Goal: Information Seeking & Learning: Find specific fact

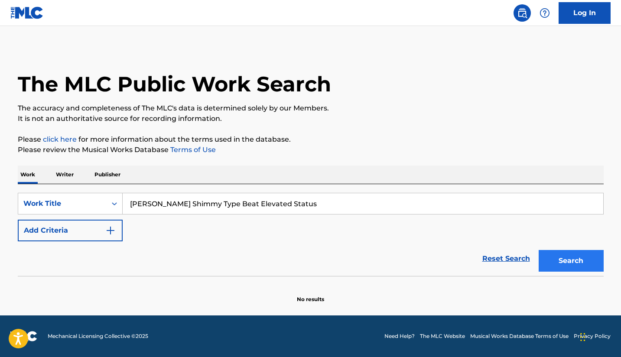
click at [576, 257] on button "Search" at bounding box center [571, 261] width 65 height 22
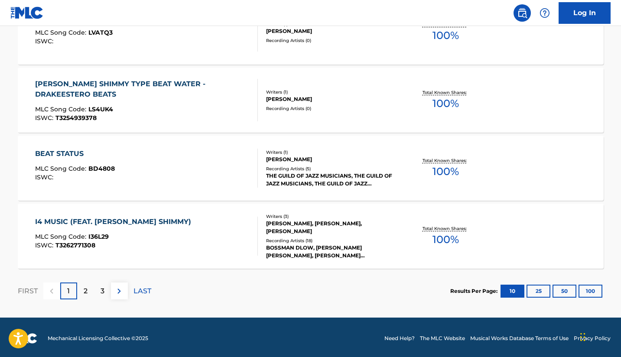
scroll to position [700, 0]
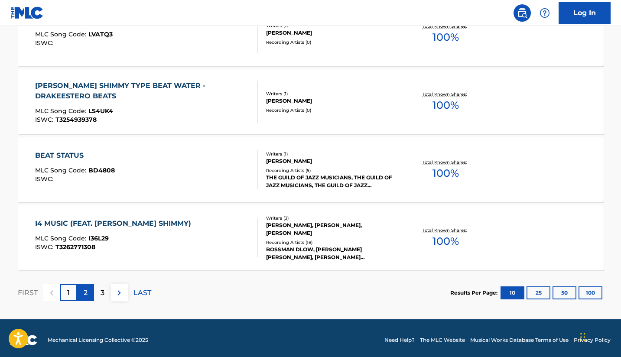
click at [82, 288] on div "2" at bounding box center [85, 292] width 17 height 17
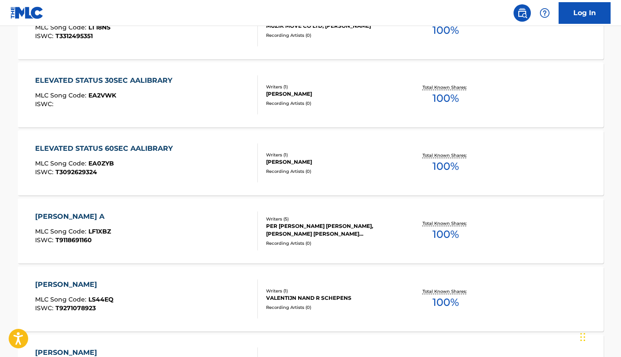
scroll to position [704, 0]
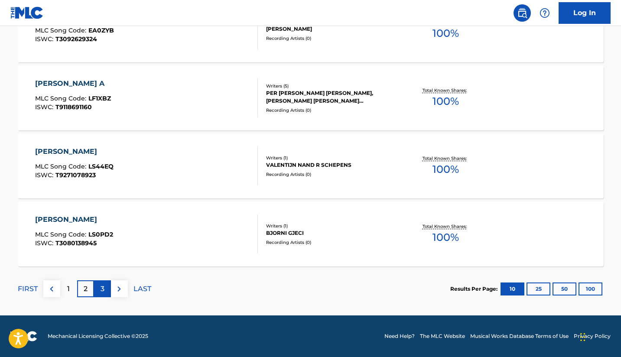
click at [99, 293] on div "3" at bounding box center [102, 288] width 17 height 17
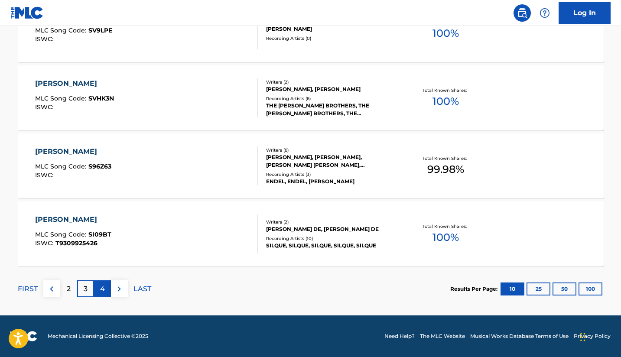
click at [106, 287] on div "4" at bounding box center [102, 288] width 17 height 17
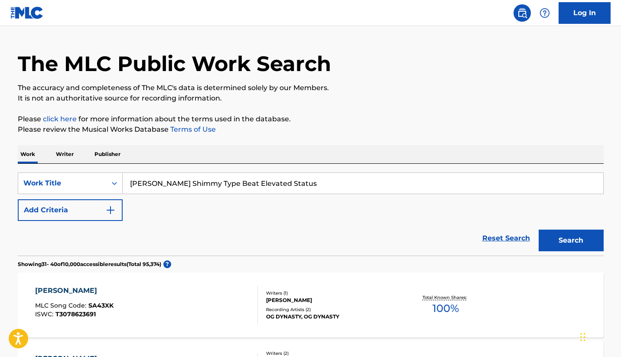
click at [284, 183] on input "[PERSON_NAME] Shimmy Type Beat Elevated Status" at bounding box center [363, 183] width 481 height 21
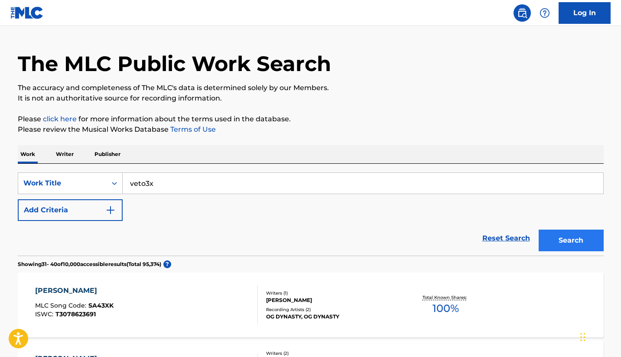
click at [551, 244] on button "Search" at bounding box center [571, 241] width 65 height 22
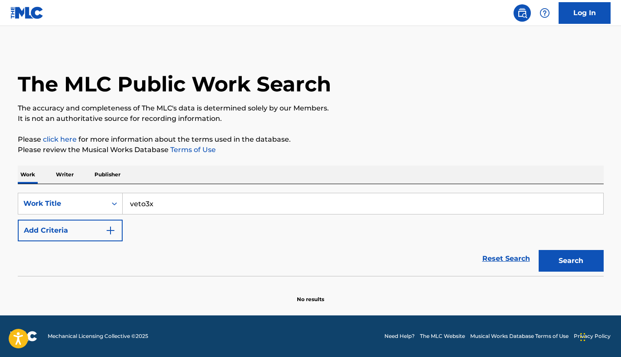
click at [288, 209] on input "veto3x" at bounding box center [363, 203] width 481 height 21
type input "[PERSON_NAME]"
click at [571, 264] on button "Search" at bounding box center [571, 261] width 65 height 22
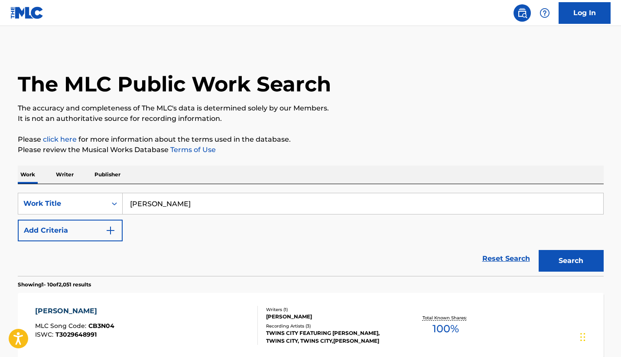
click at [104, 173] on p "Publisher" at bounding box center [107, 175] width 31 height 18
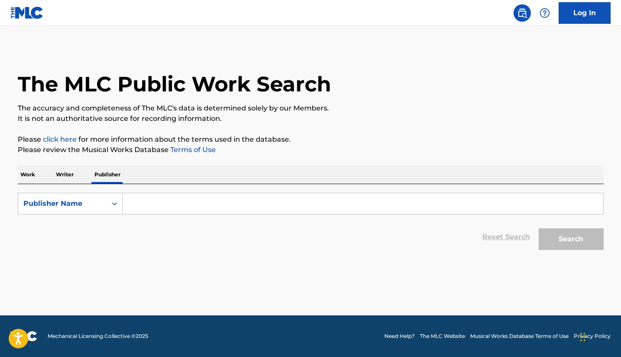
click at [66, 173] on p "Writer" at bounding box center [64, 175] width 23 height 18
click at [118, 170] on p "Publisher" at bounding box center [107, 175] width 31 height 18
click at [152, 201] on input "Search Form" at bounding box center [363, 203] width 481 height 21
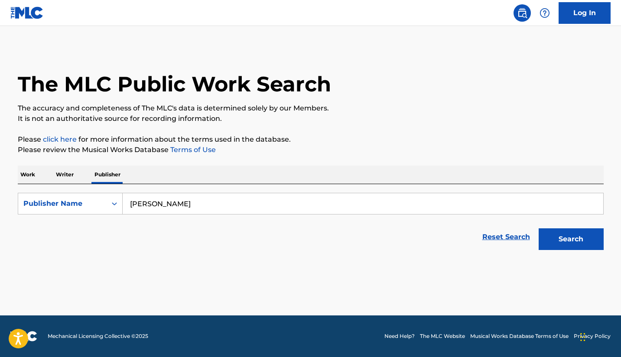
type input "[PERSON_NAME]"
click at [571, 239] on button "Search" at bounding box center [571, 239] width 65 height 22
